Goal: Transaction & Acquisition: Purchase product/service

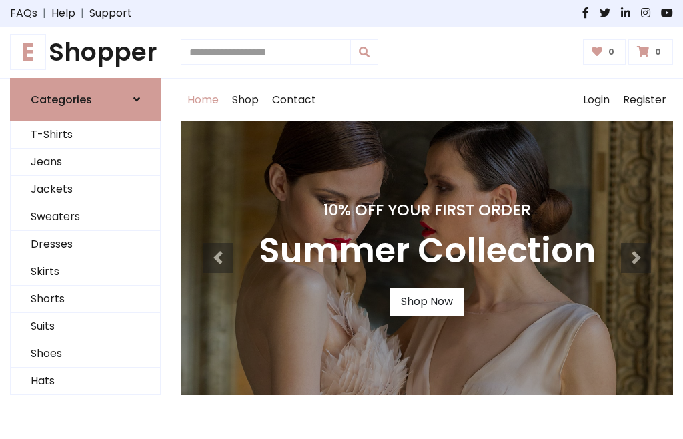
click at [342, 219] on h4 "10% Off Your First Order" at bounding box center [427, 210] width 337 height 19
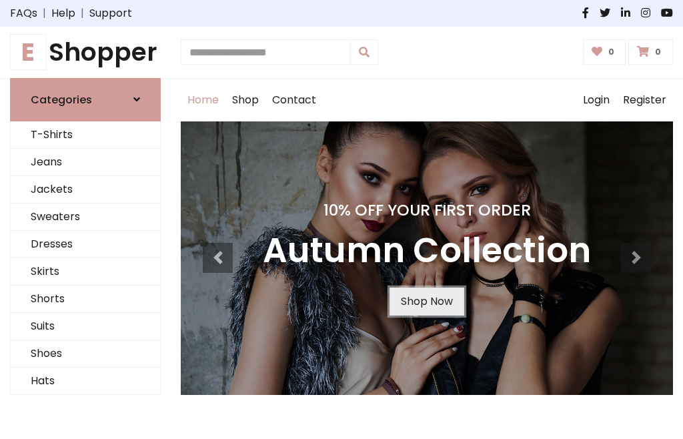
click at [426, 301] on link "Shop Now" at bounding box center [427, 302] width 75 height 28
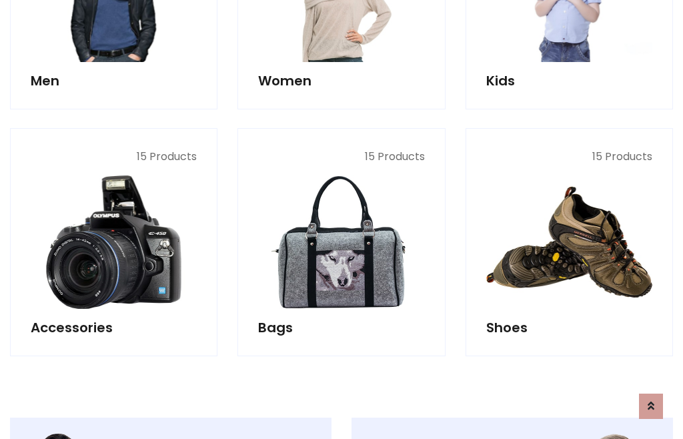
scroll to position [1330, 0]
